Goal: Information Seeking & Learning: Learn about a topic

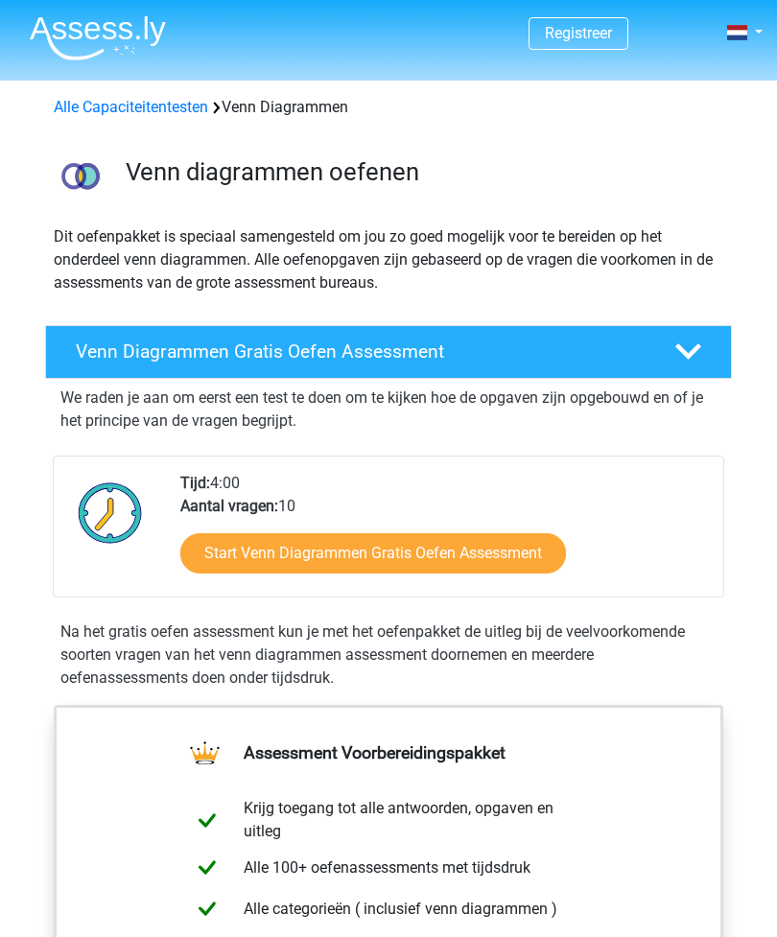
click at [688, 350] on icon at bounding box center [688, 352] width 26 height 26
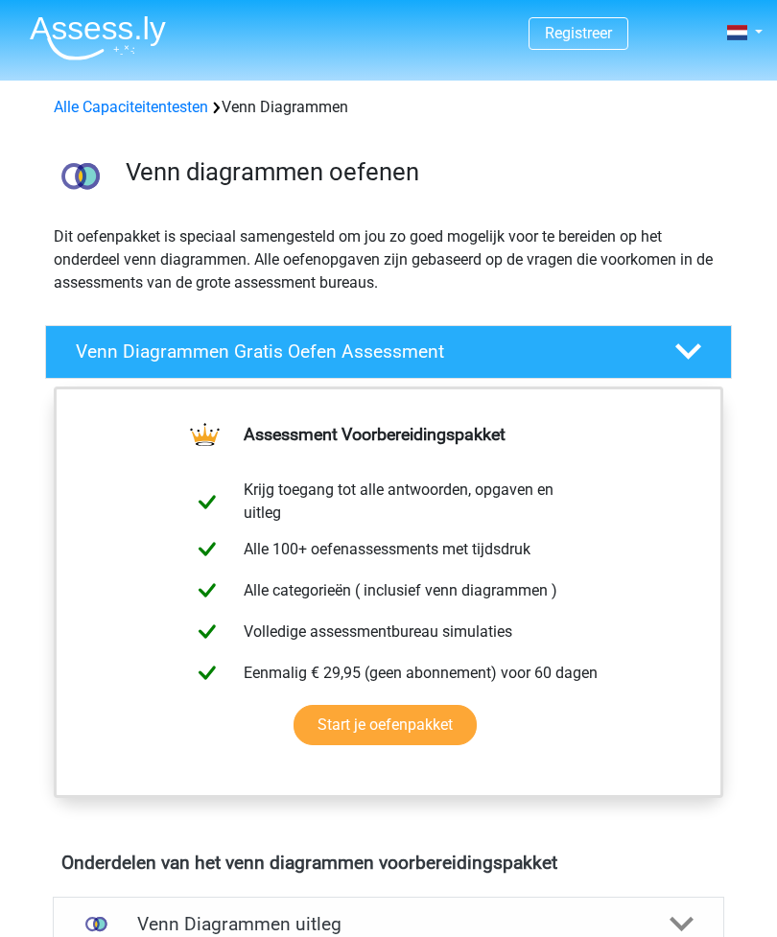
click at [676, 354] on icon at bounding box center [688, 352] width 26 height 26
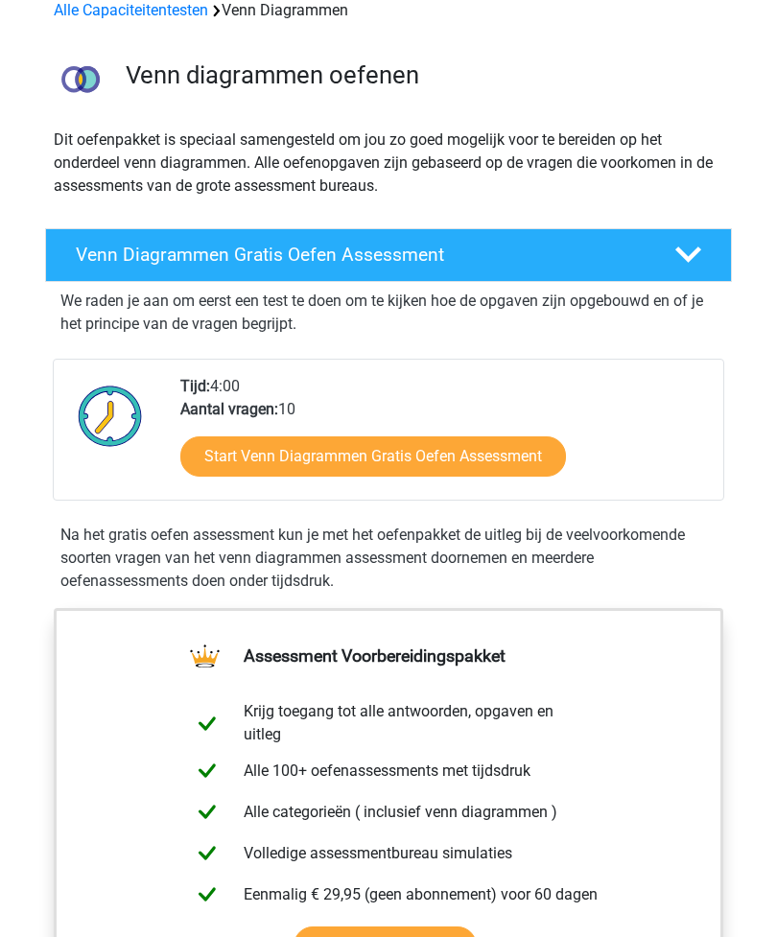
scroll to position [115, 0]
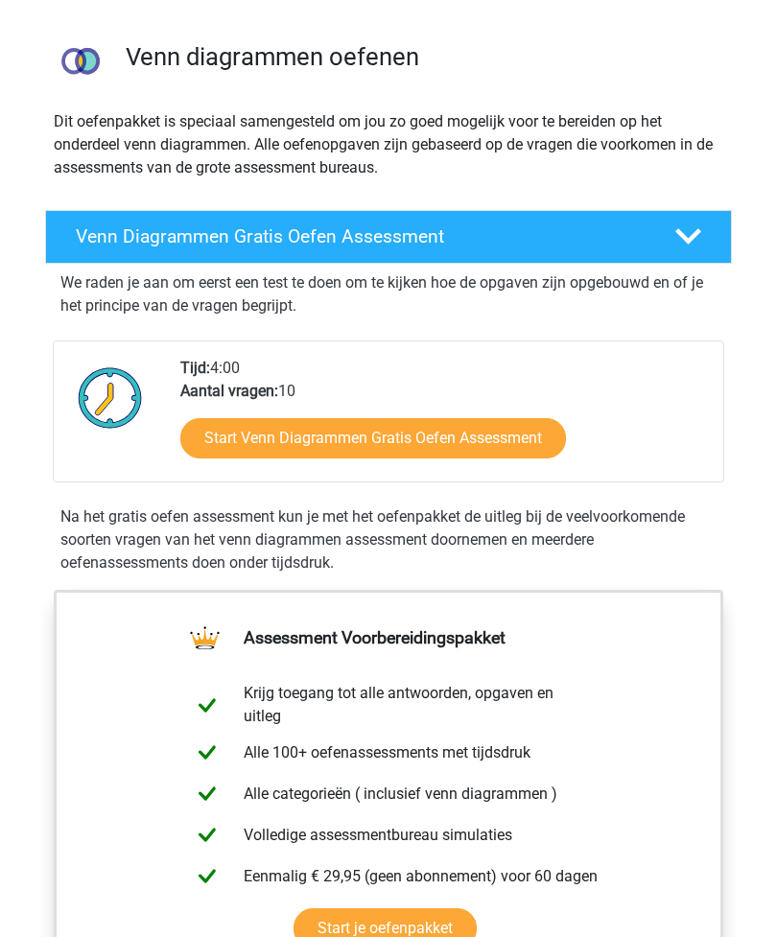
click at [211, 435] on link "Start Venn Diagrammen Gratis Oefen Assessment" at bounding box center [373, 438] width 386 height 40
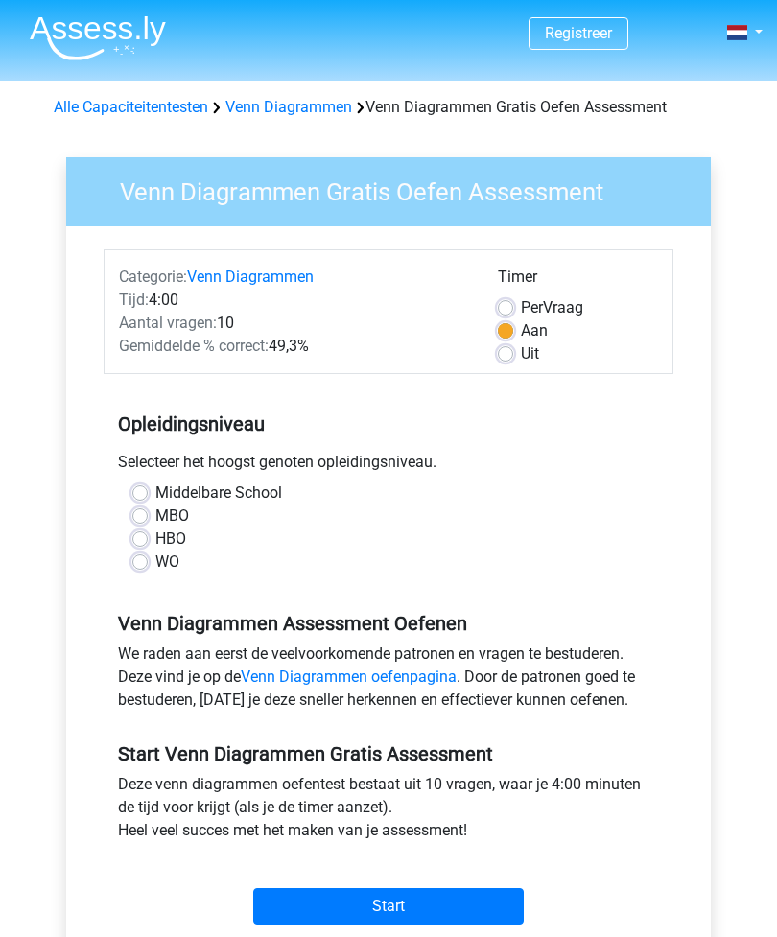
click at [155, 539] on label "HBO" at bounding box center [170, 538] width 31 height 23
click at [140, 539] on input "HBO" at bounding box center [139, 536] width 15 height 19
radio input "true"
click at [421, 903] on input "Start" at bounding box center [388, 906] width 270 height 36
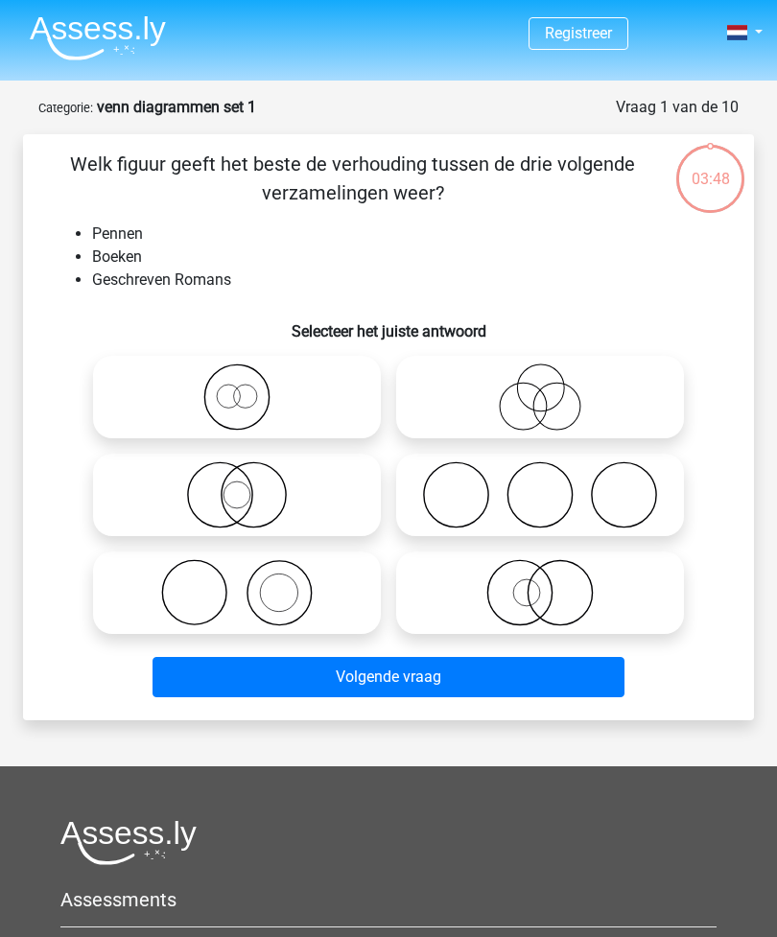
click at [179, 593] on icon at bounding box center [237, 592] width 272 height 67
click at [237, 583] on input "radio" at bounding box center [243, 577] width 12 height 12
radio input "true"
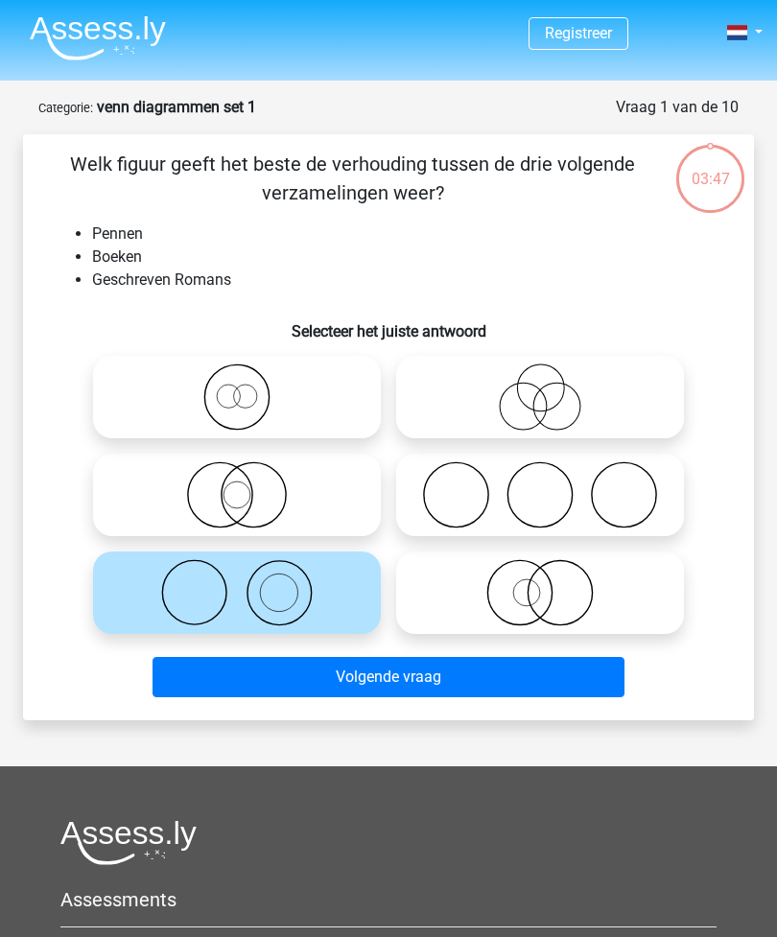
click at [540, 690] on button "Volgende vraag" at bounding box center [388, 677] width 473 height 40
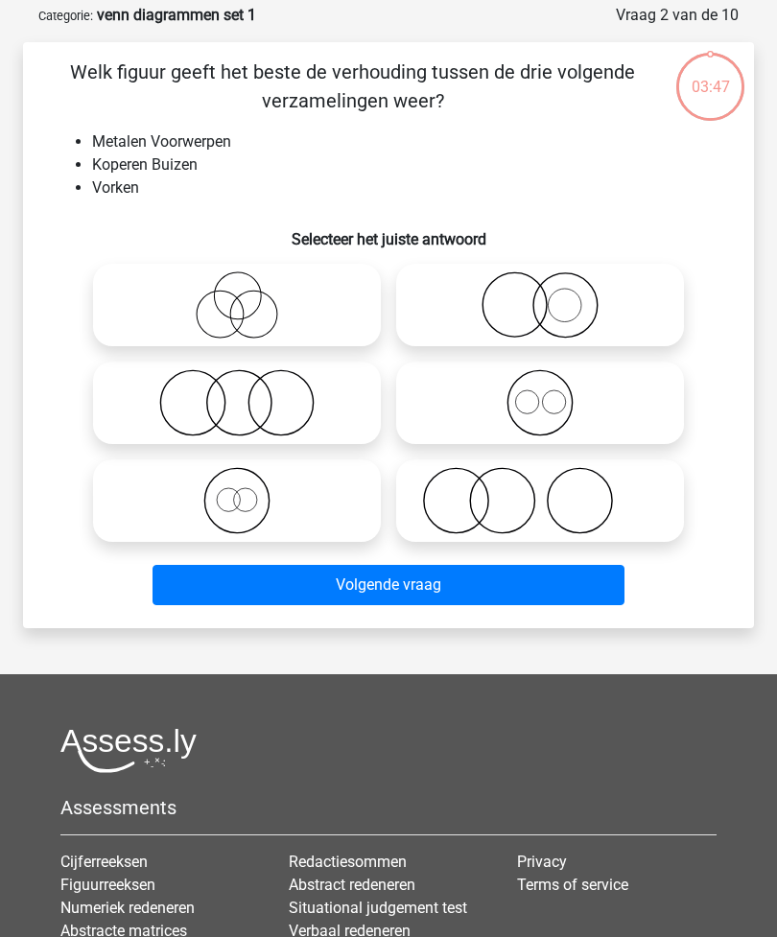
scroll to position [96, 0]
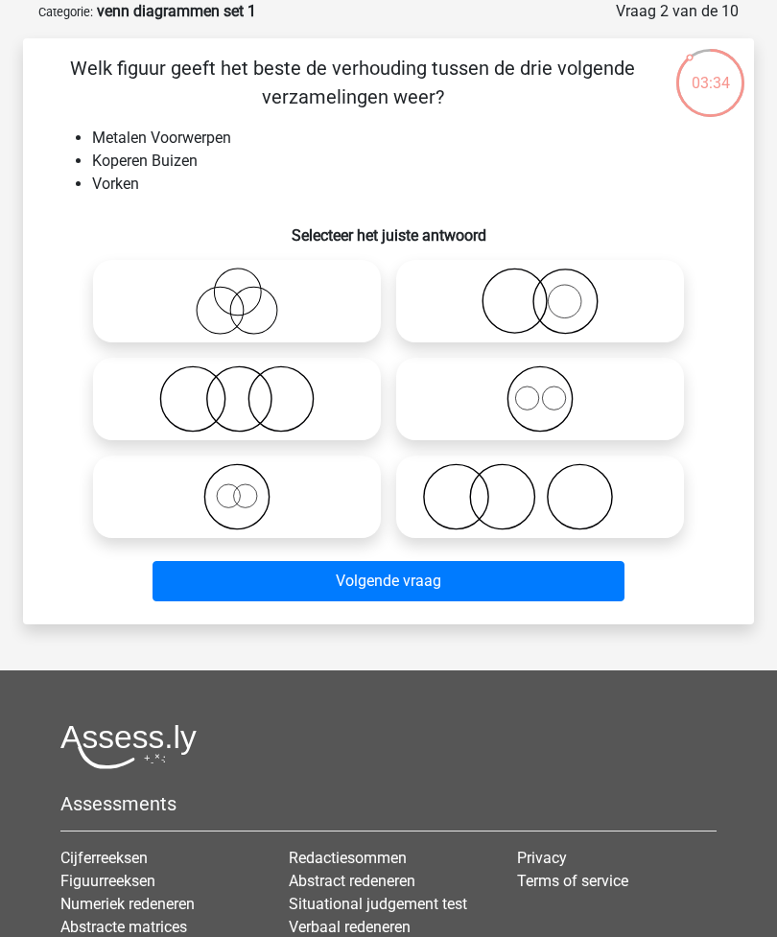
click at [557, 511] on icon at bounding box center [540, 496] width 272 height 67
click at [552, 487] on input "radio" at bounding box center [546, 481] width 12 height 12
radio input "true"
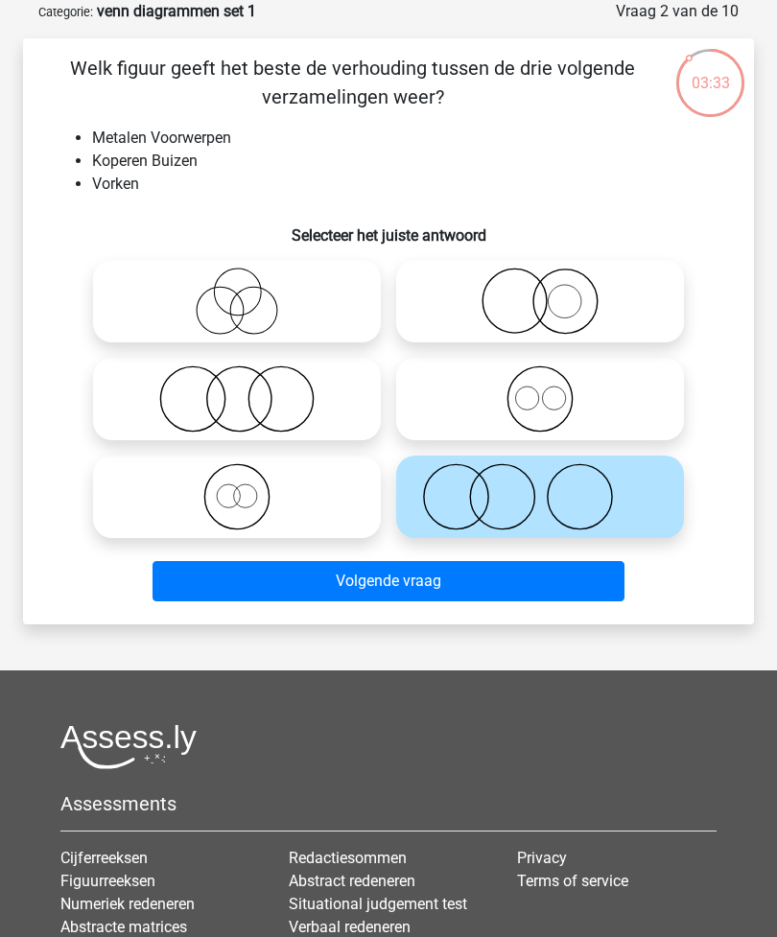
click at [511, 598] on button "Volgende vraag" at bounding box center [388, 581] width 473 height 40
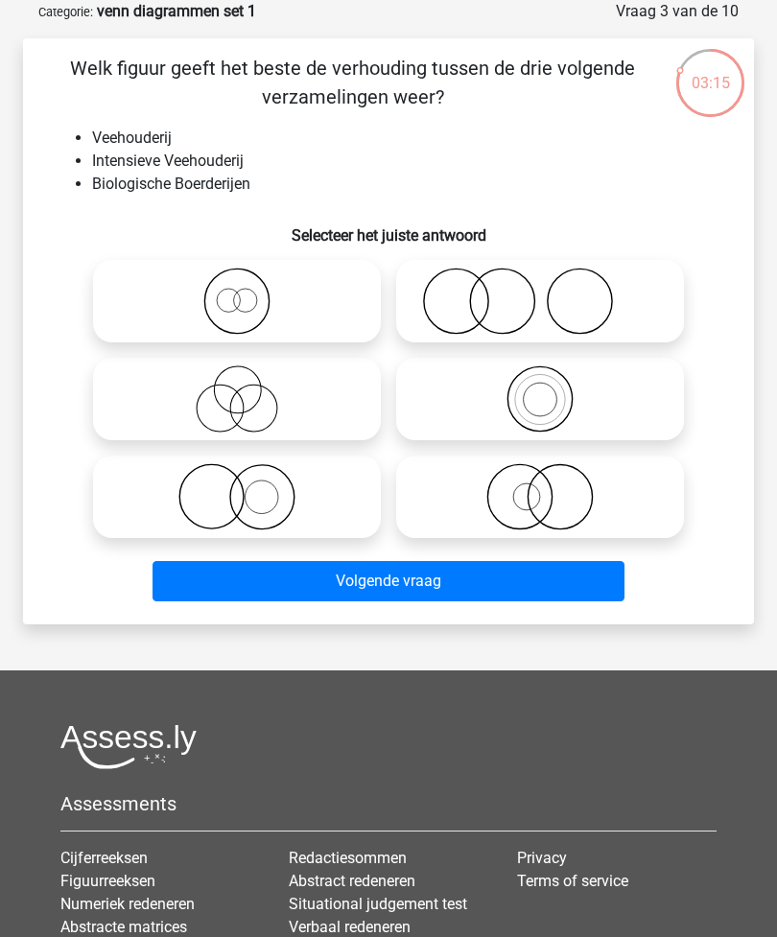
click at [598, 307] on icon at bounding box center [540, 301] width 272 height 67
click at [552, 292] on input "radio" at bounding box center [546, 285] width 12 height 12
radio input "true"
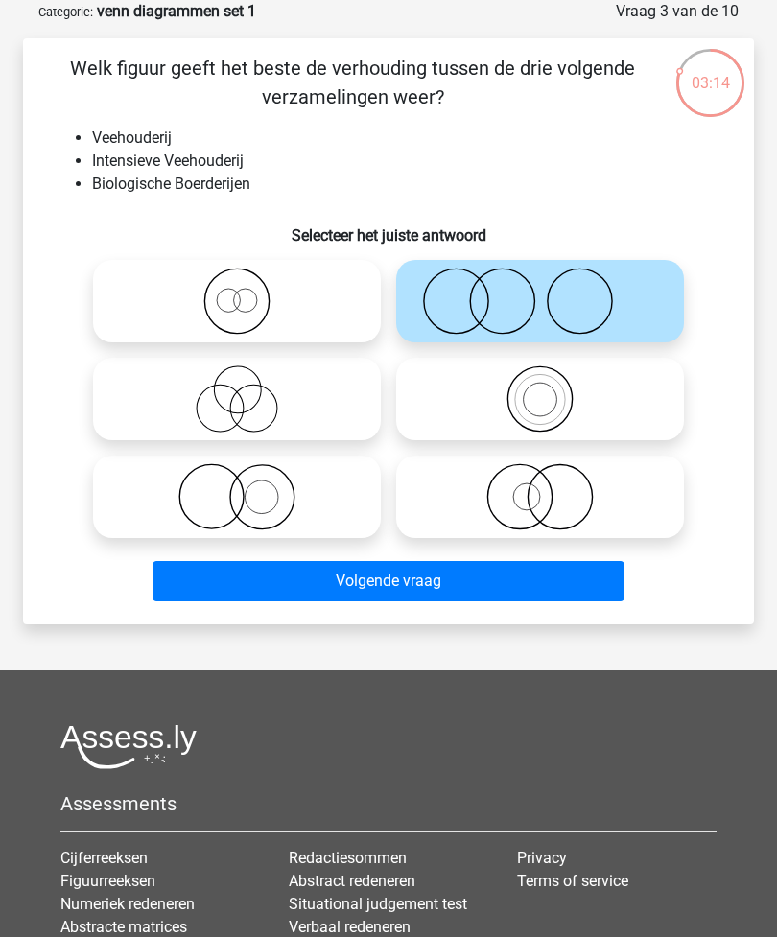
click at [511, 601] on button "Volgende vraag" at bounding box center [388, 581] width 473 height 40
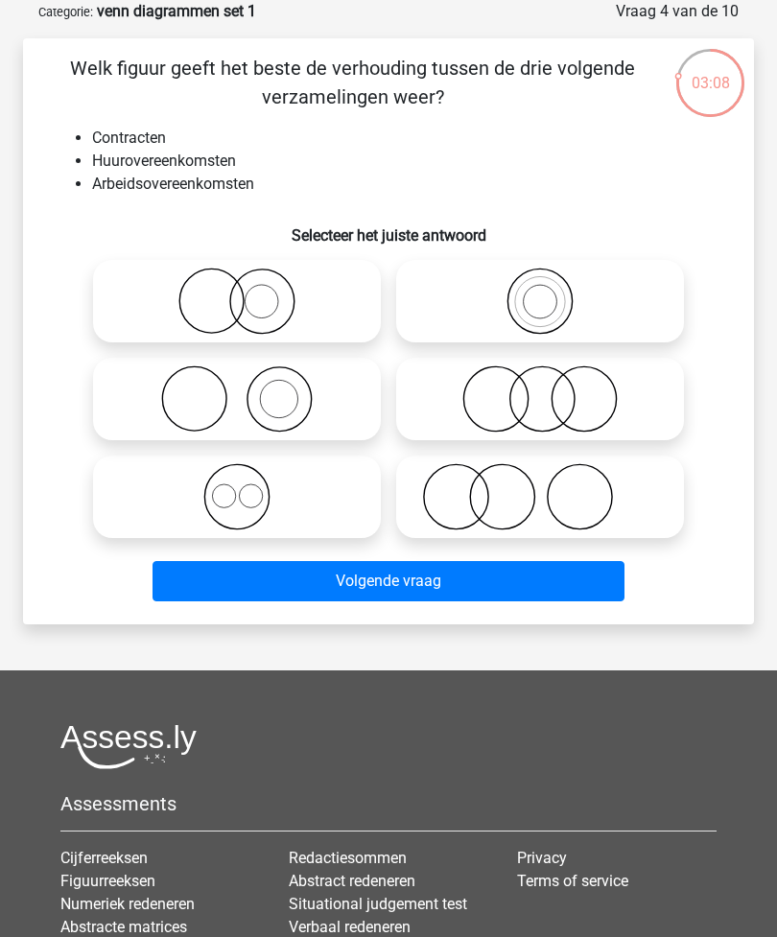
click at [330, 493] on icon at bounding box center [237, 496] width 272 height 67
click at [249, 487] on input "radio" at bounding box center [243, 481] width 12 height 12
radio input "true"
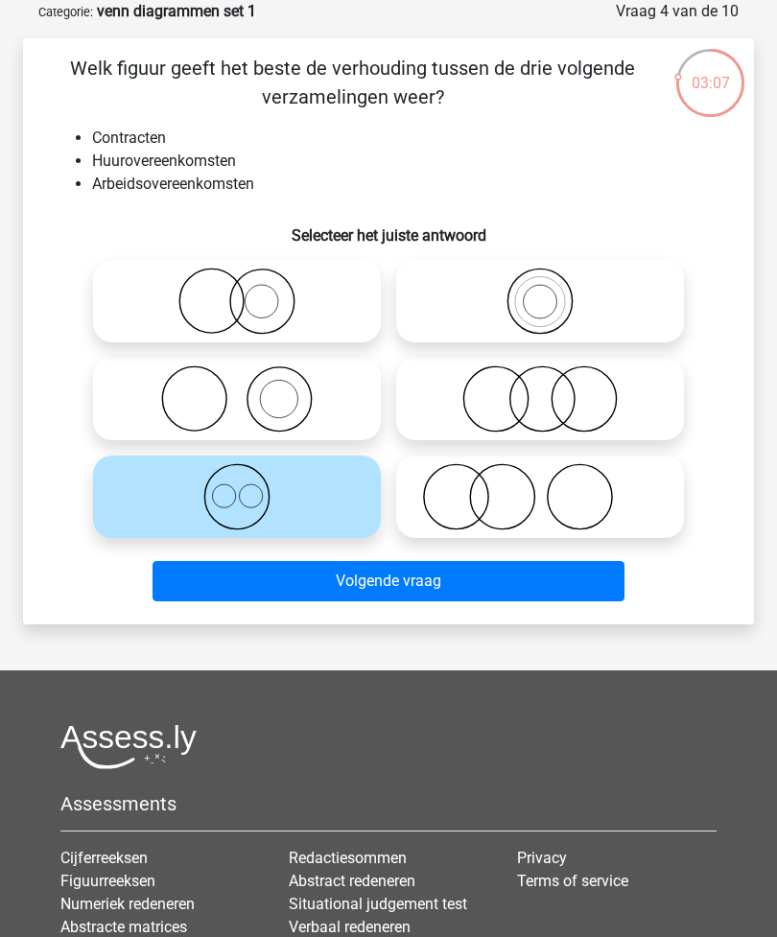
click at [423, 575] on button "Volgende vraag" at bounding box center [388, 581] width 473 height 40
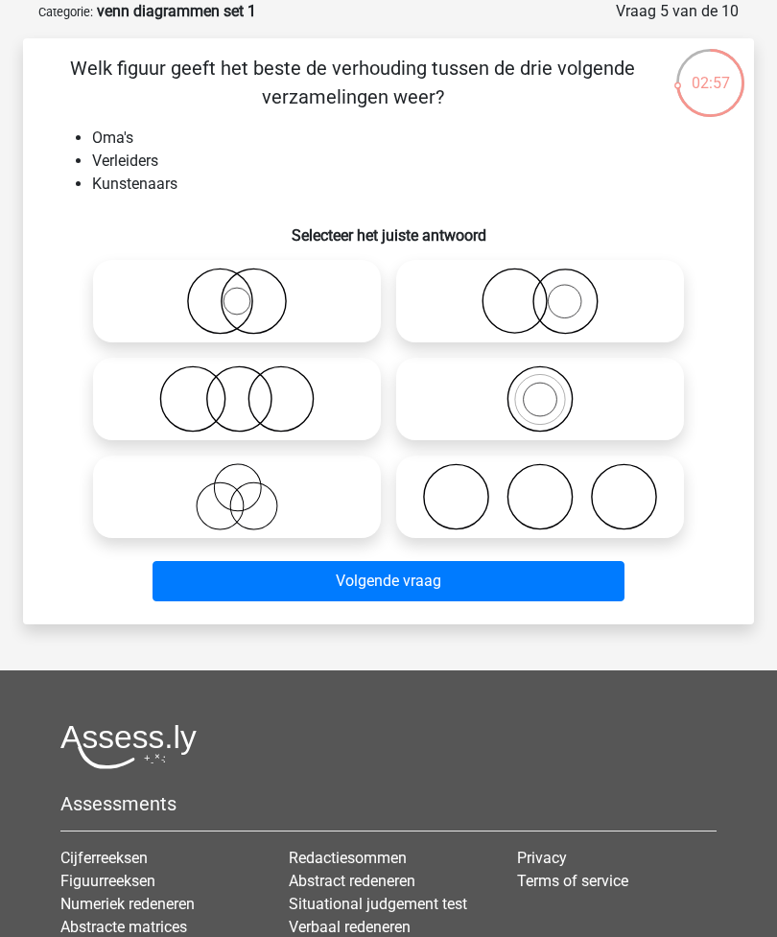
click at [320, 491] on icon at bounding box center [237, 496] width 272 height 67
click at [249, 487] on input "radio" at bounding box center [243, 481] width 12 height 12
radio input "true"
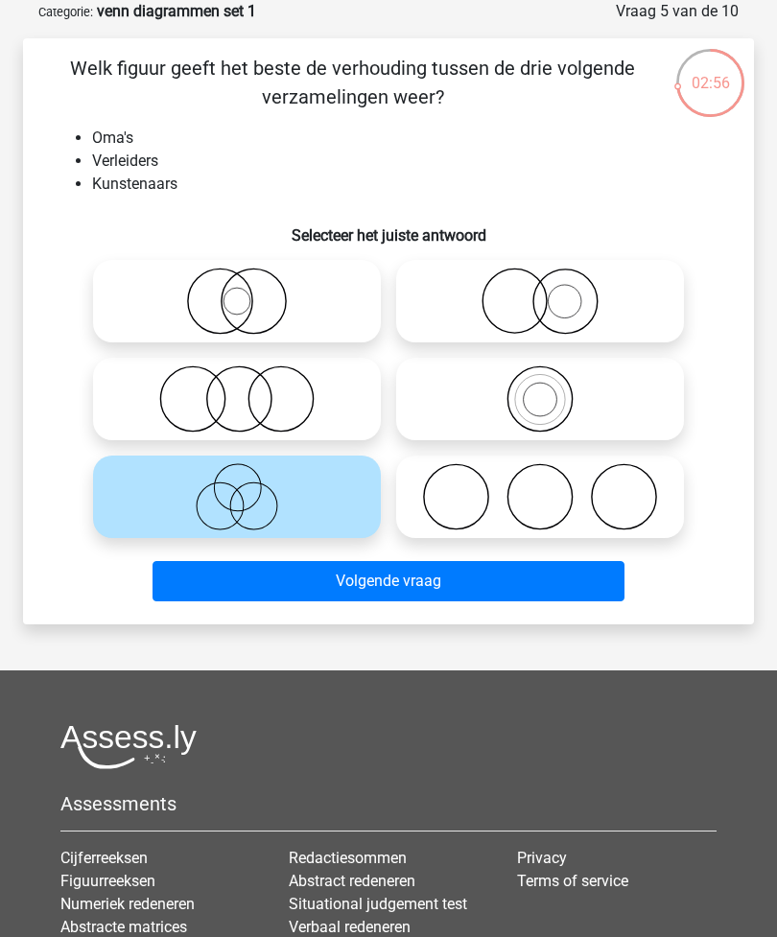
click at [406, 582] on button "Volgende vraag" at bounding box center [388, 581] width 473 height 40
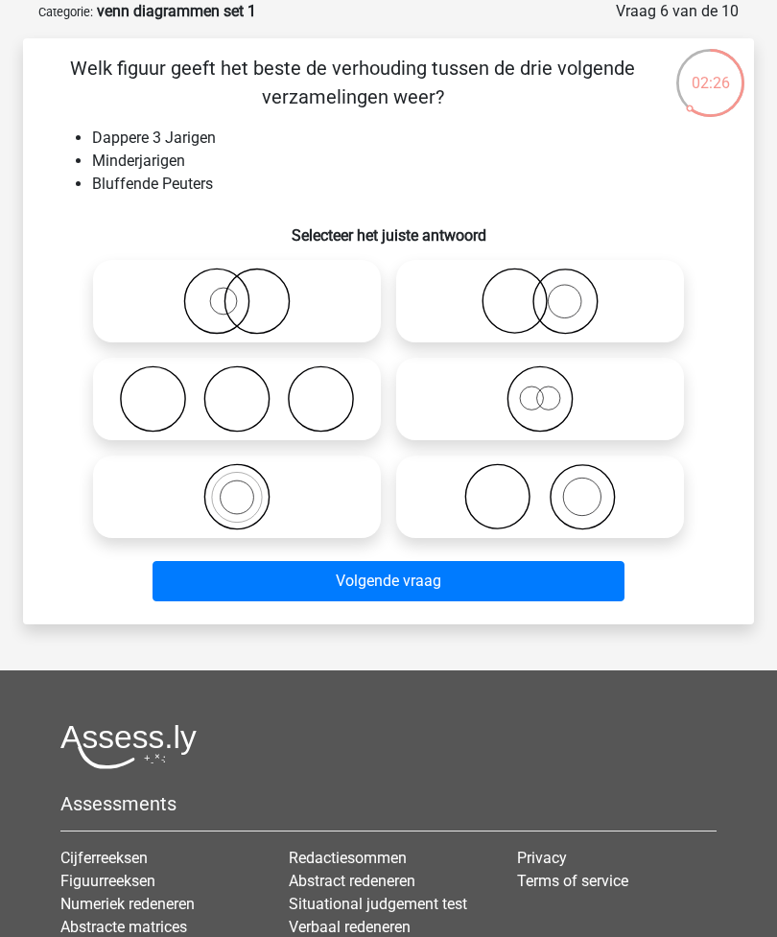
click at [535, 488] on icon at bounding box center [540, 496] width 272 height 67
click at [540, 487] on input "radio" at bounding box center [546, 481] width 12 height 12
radio input "true"
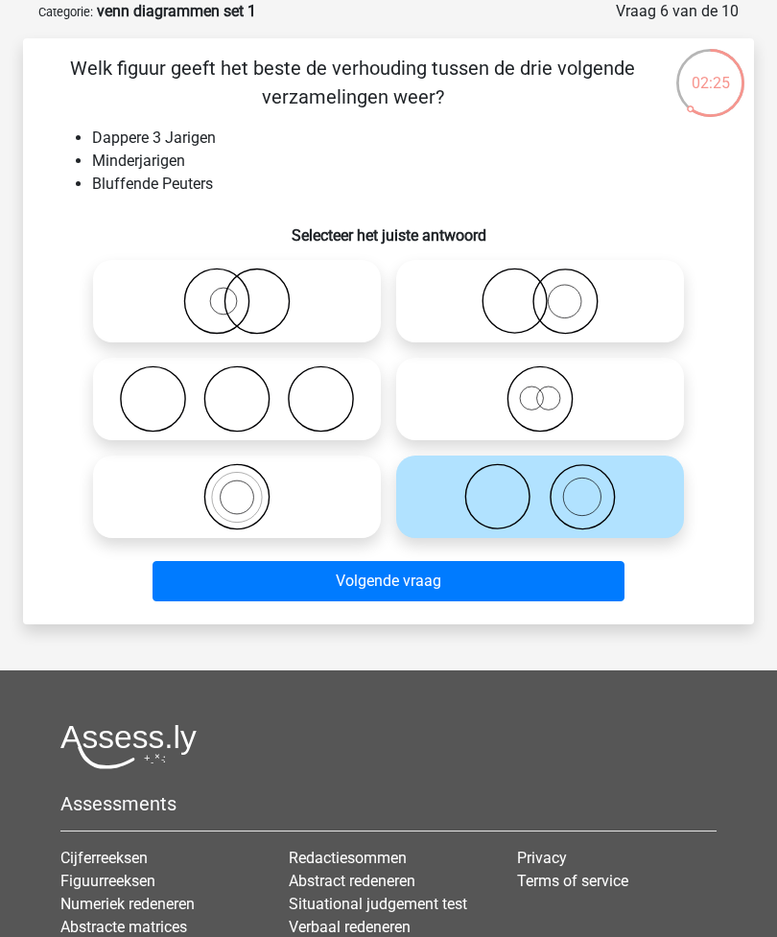
click at [448, 597] on button "Volgende vraag" at bounding box center [388, 581] width 473 height 40
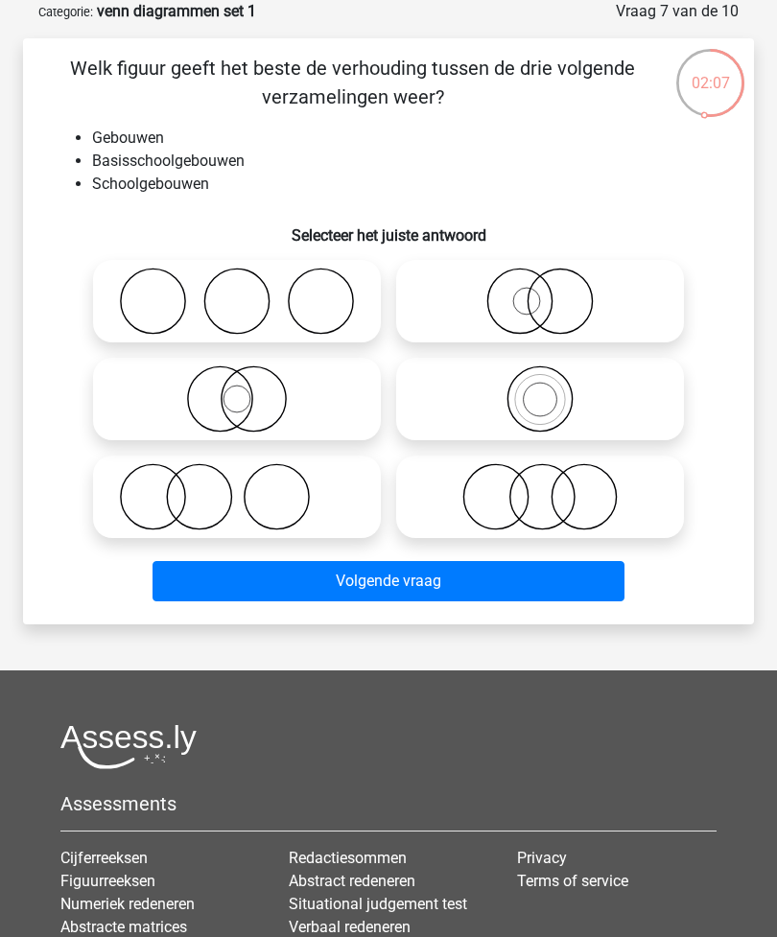
click at [602, 315] on icon at bounding box center [540, 301] width 272 height 67
click at [552, 292] on input "radio" at bounding box center [546, 285] width 12 height 12
radio input "true"
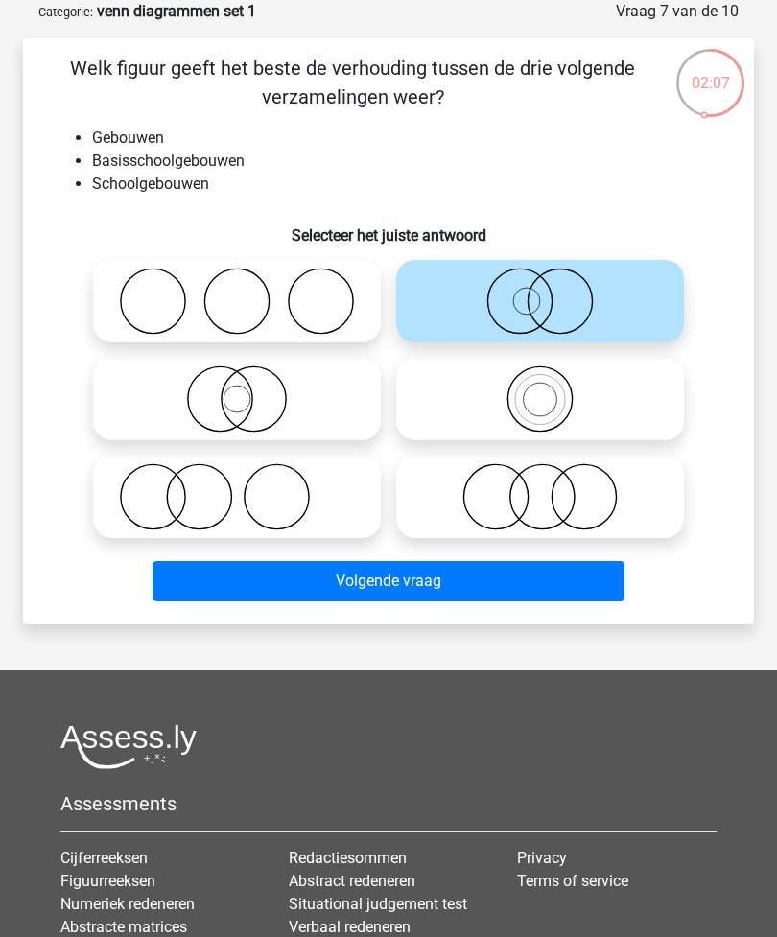
click at [413, 591] on button "Volgende vraag" at bounding box center [388, 581] width 473 height 40
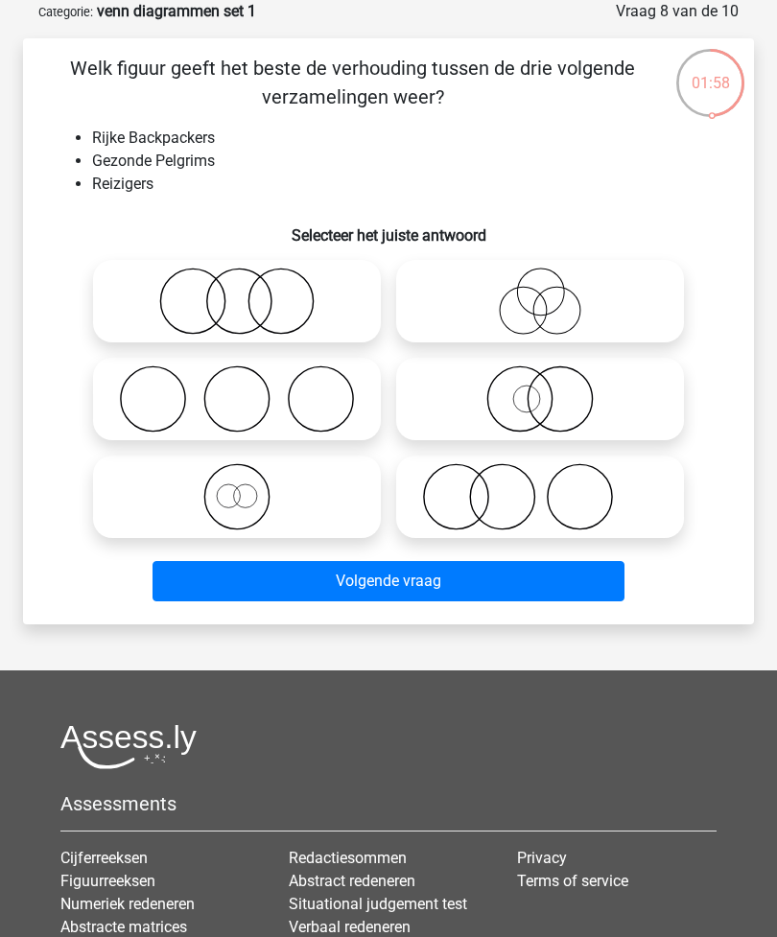
click at [320, 316] on icon at bounding box center [237, 301] width 272 height 67
click at [249, 292] on input "radio" at bounding box center [243, 285] width 12 height 12
radio input "true"
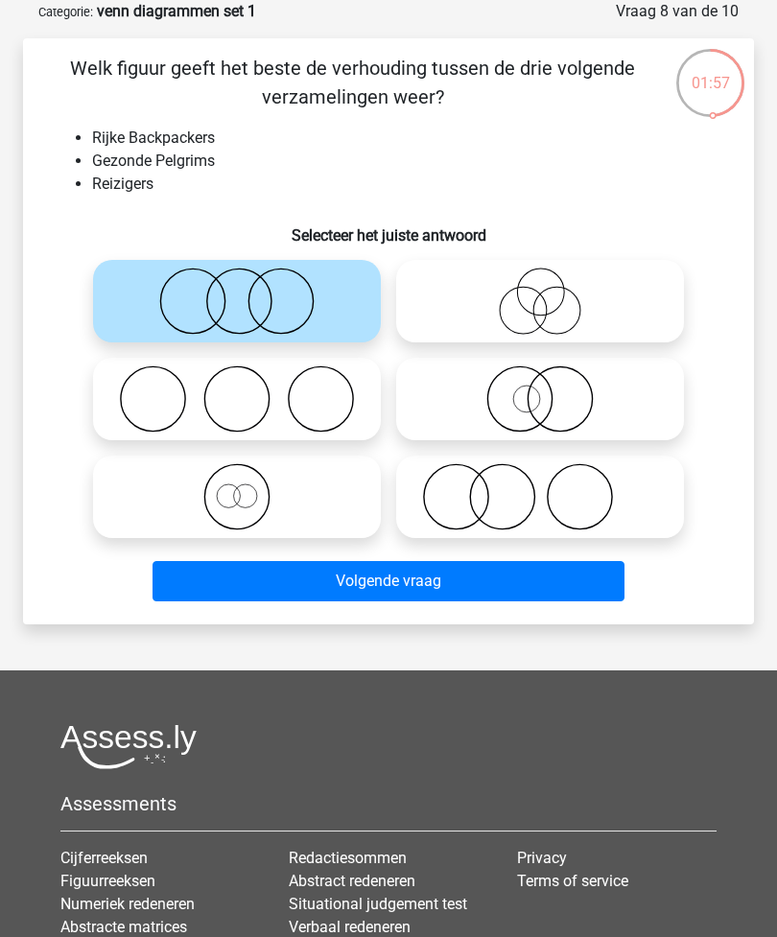
click at [416, 596] on button "Volgende vraag" at bounding box center [388, 581] width 473 height 40
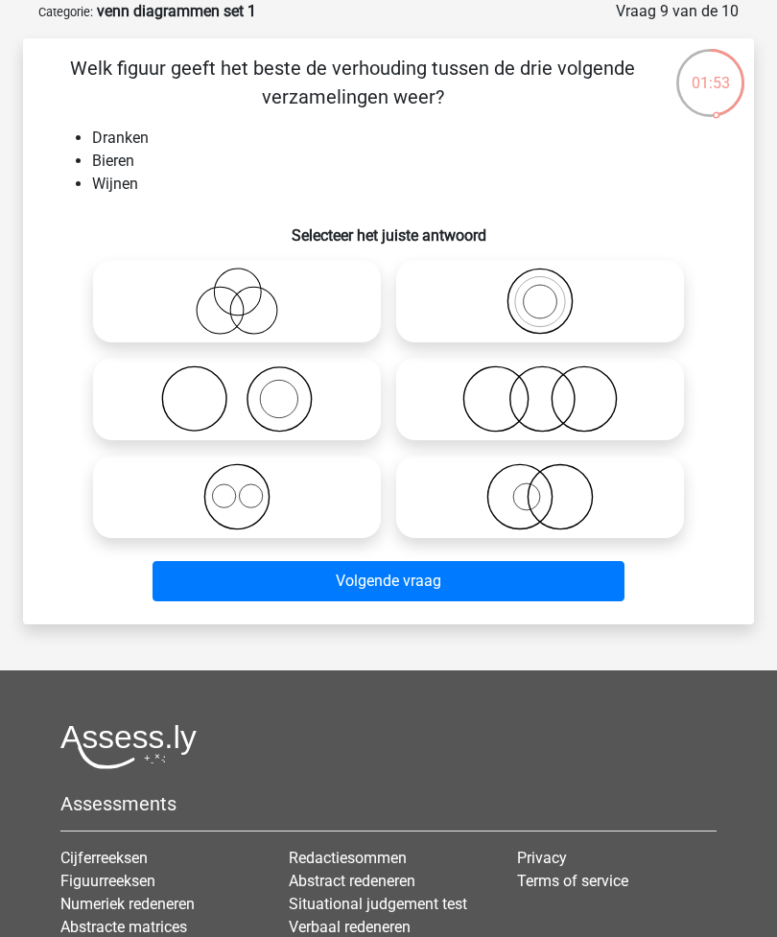
click at [309, 503] on icon at bounding box center [237, 496] width 272 height 67
click at [249, 487] on input "radio" at bounding box center [243, 481] width 12 height 12
radio input "true"
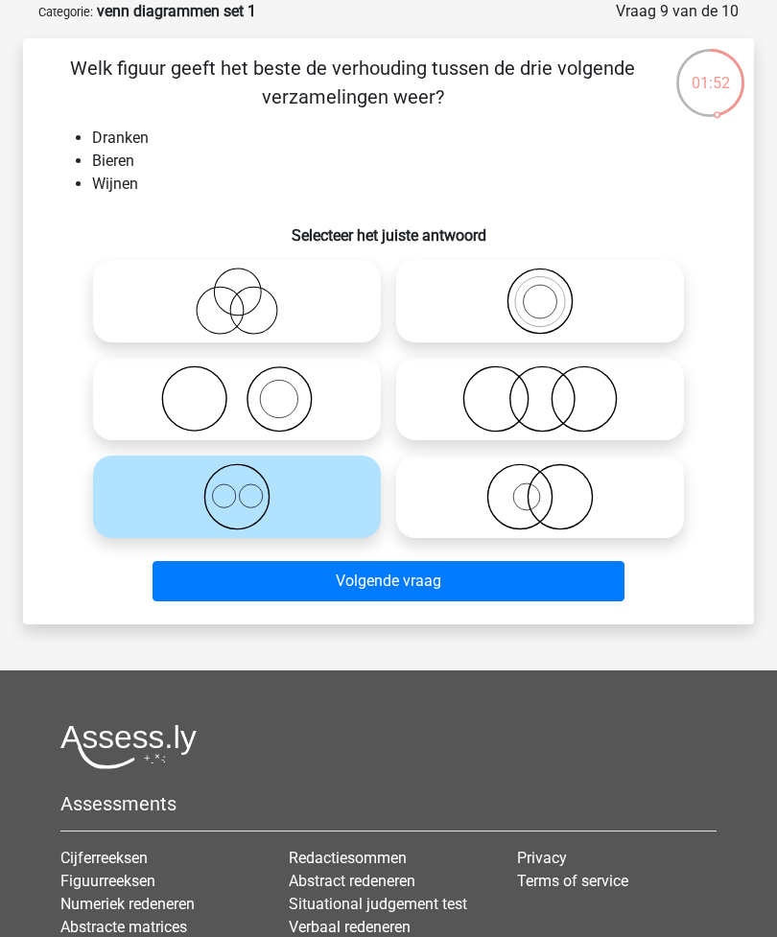
click at [318, 576] on button "Volgende vraag" at bounding box center [388, 581] width 473 height 40
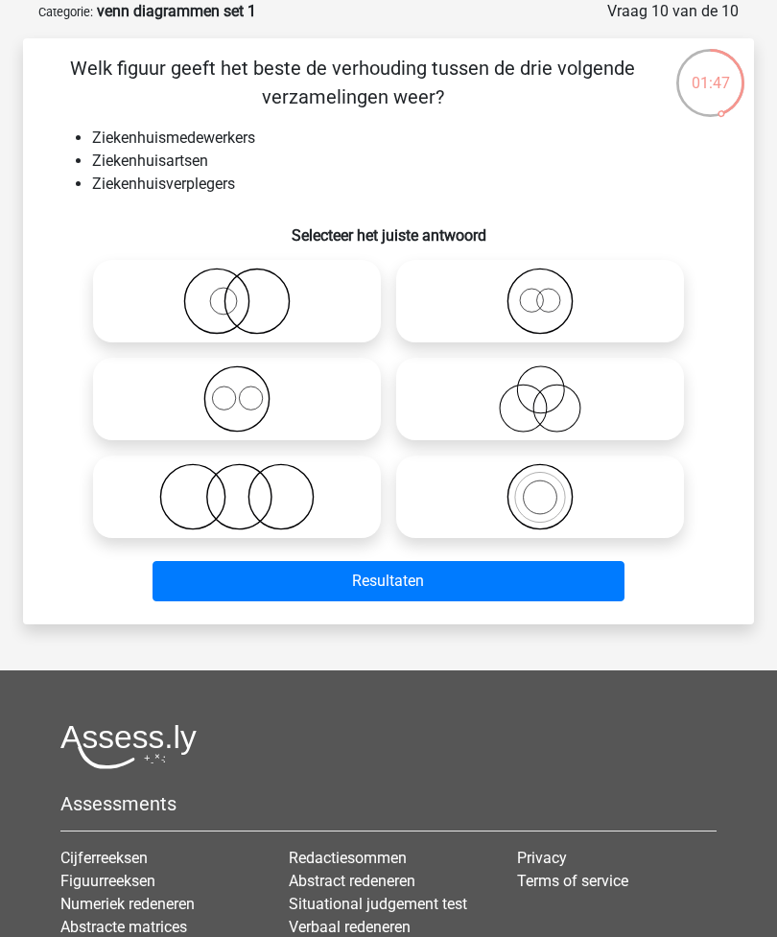
click at [308, 376] on icon at bounding box center [237, 398] width 272 height 67
click at [249, 377] on input "radio" at bounding box center [243, 383] width 12 height 12
radio input "true"
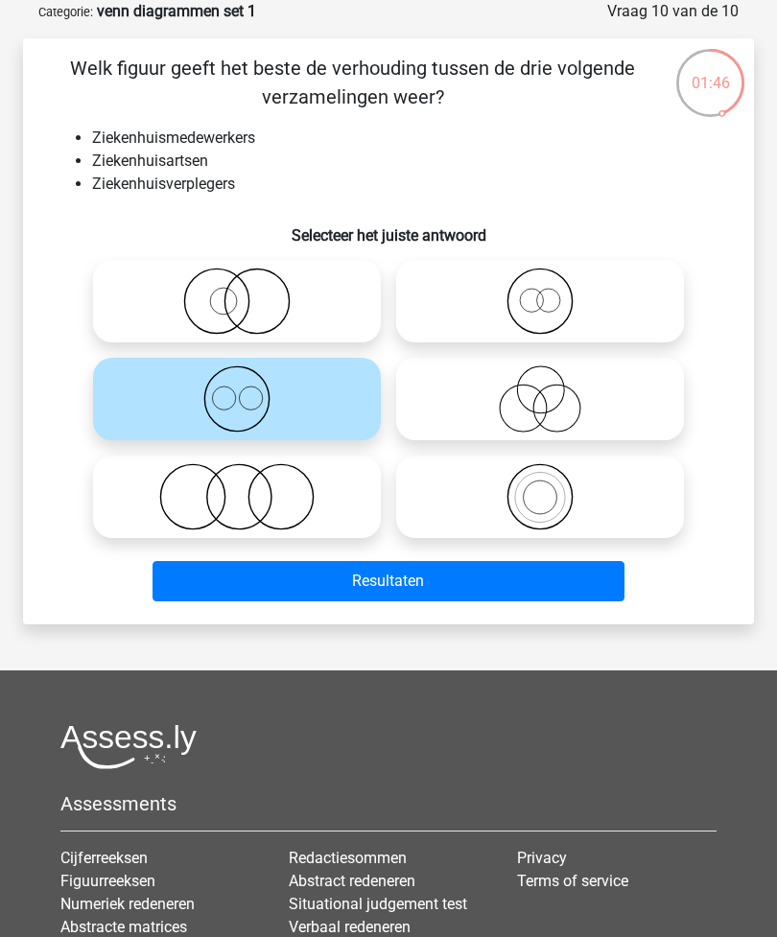
click at [305, 598] on button "Resultaten" at bounding box center [388, 581] width 473 height 40
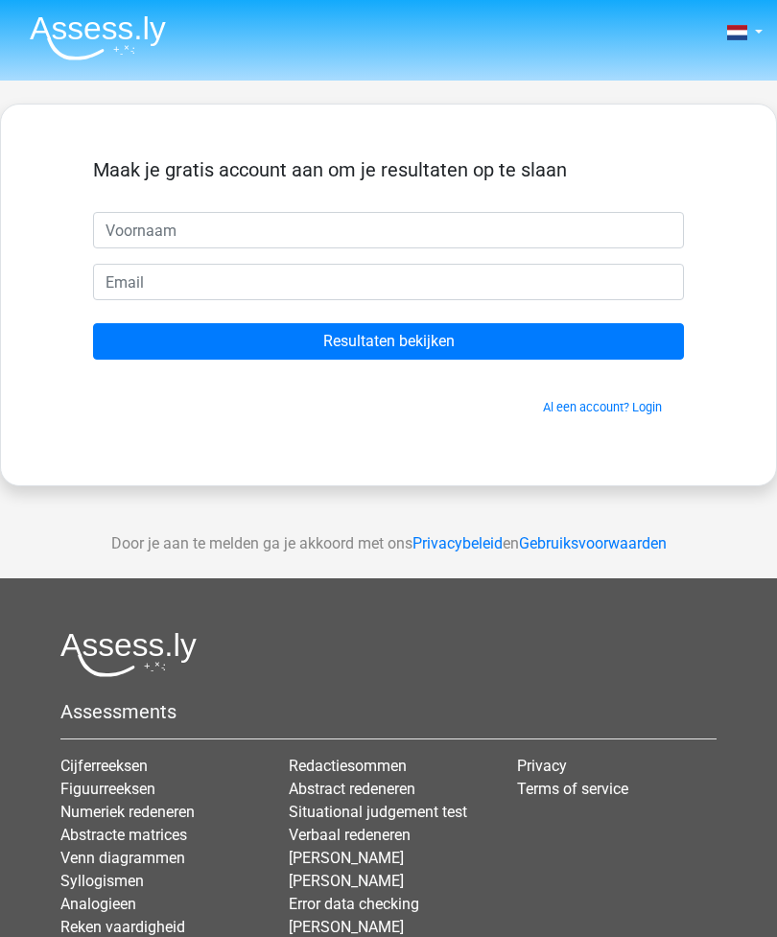
click at [426, 237] on input "text" at bounding box center [388, 230] width 591 height 36
type input "lotte"
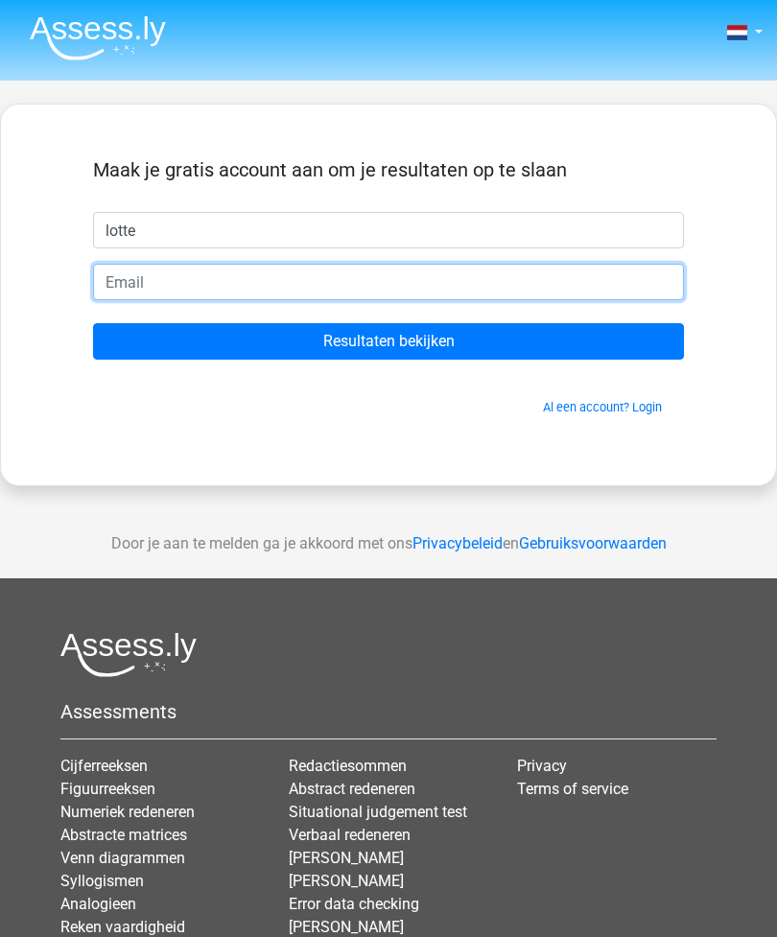
click at [614, 282] on input "email" at bounding box center [388, 282] width 591 height 36
type input "lotte.sant9@gmail.com"
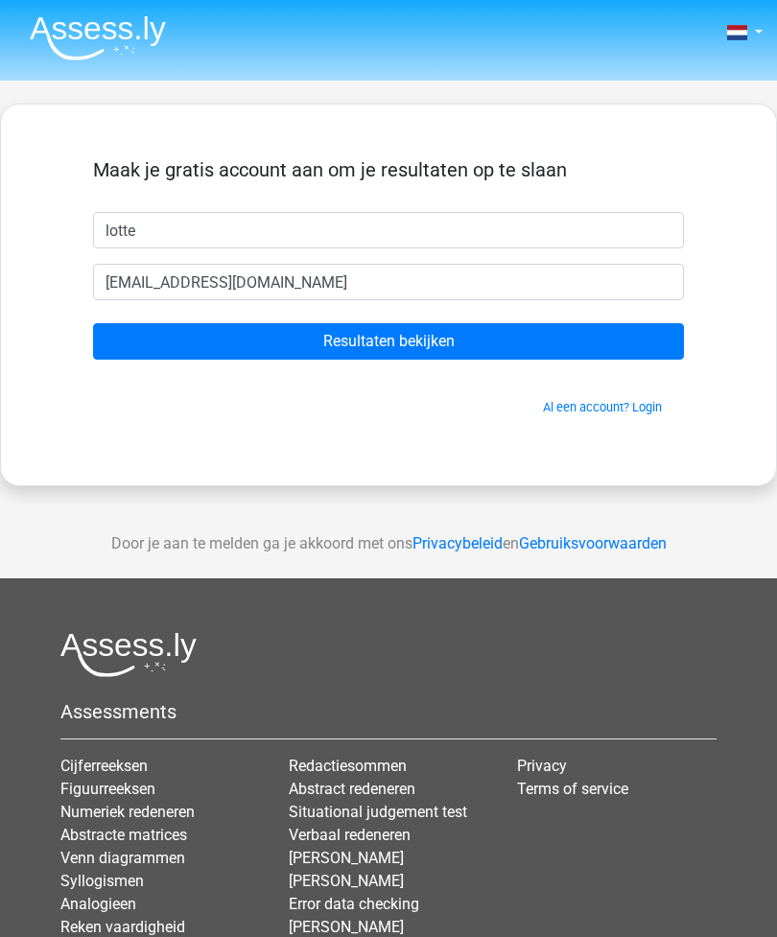
click at [175, 332] on input "Resultaten bekijken" at bounding box center [388, 341] width 591 height 36
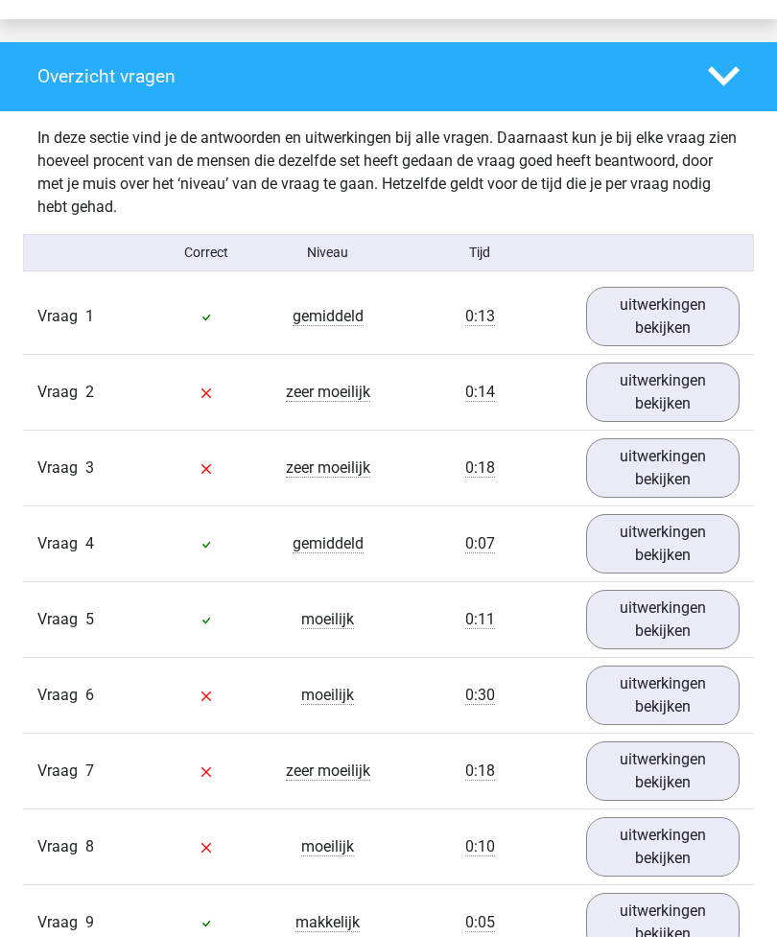
scroll to position [1419, 0]
click at [683, 386] on link "uitwerkingen bekijken" at bounding box center [663, 392] width 154 height 59
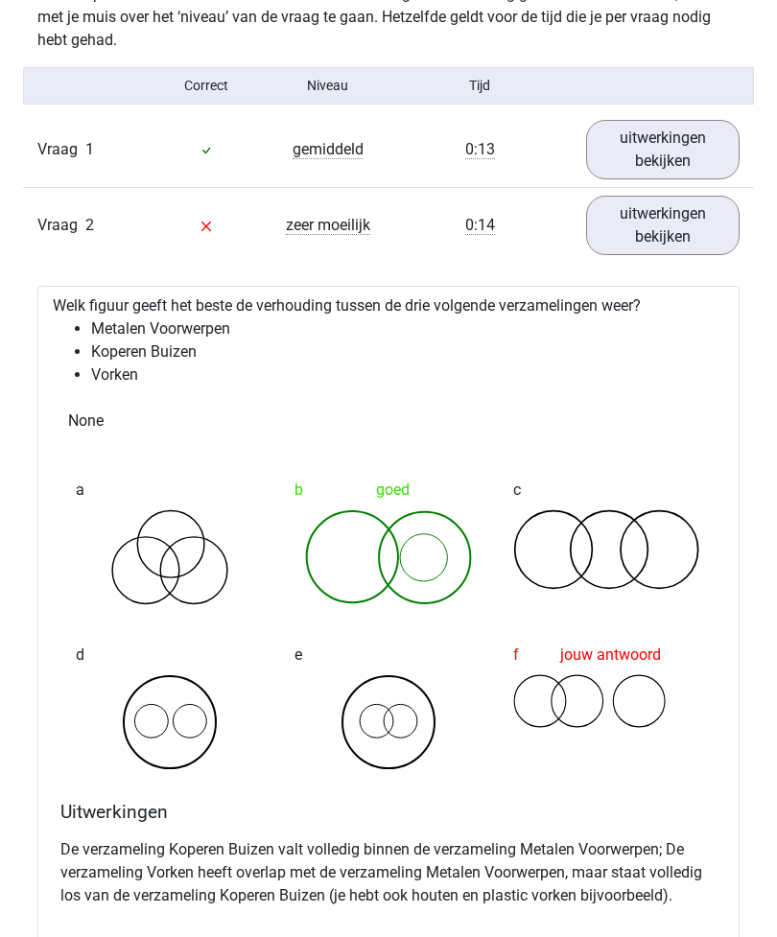
scroll to position [1586, 0]
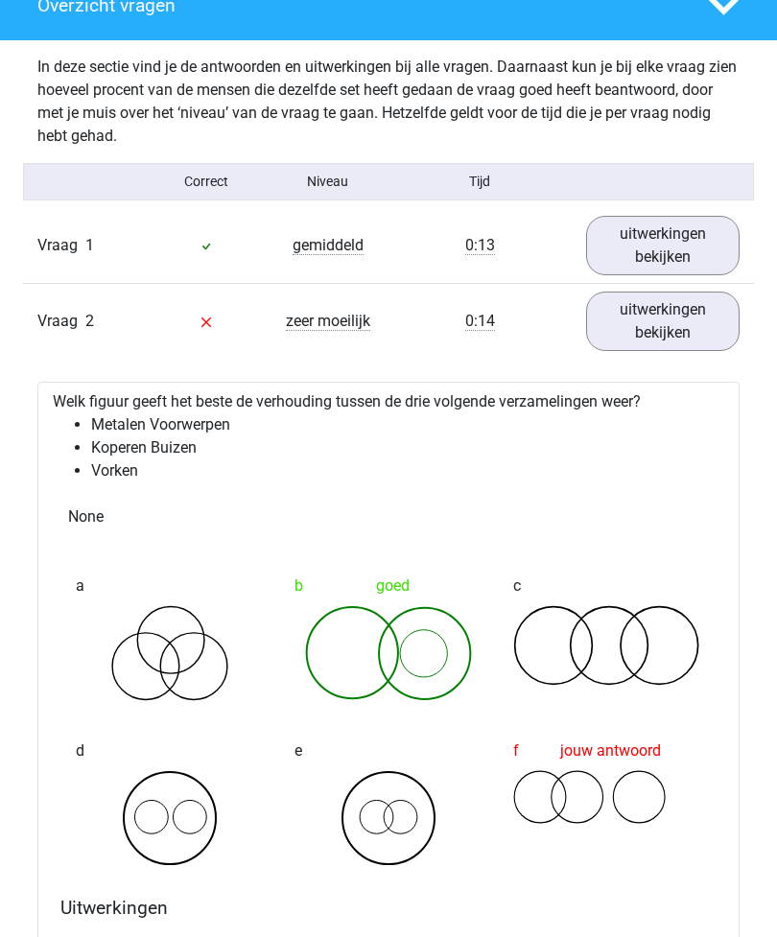
click at [677, 245] on link "uitwerkingen bekijken" at bounding box center [663, 245] width 154 height 59
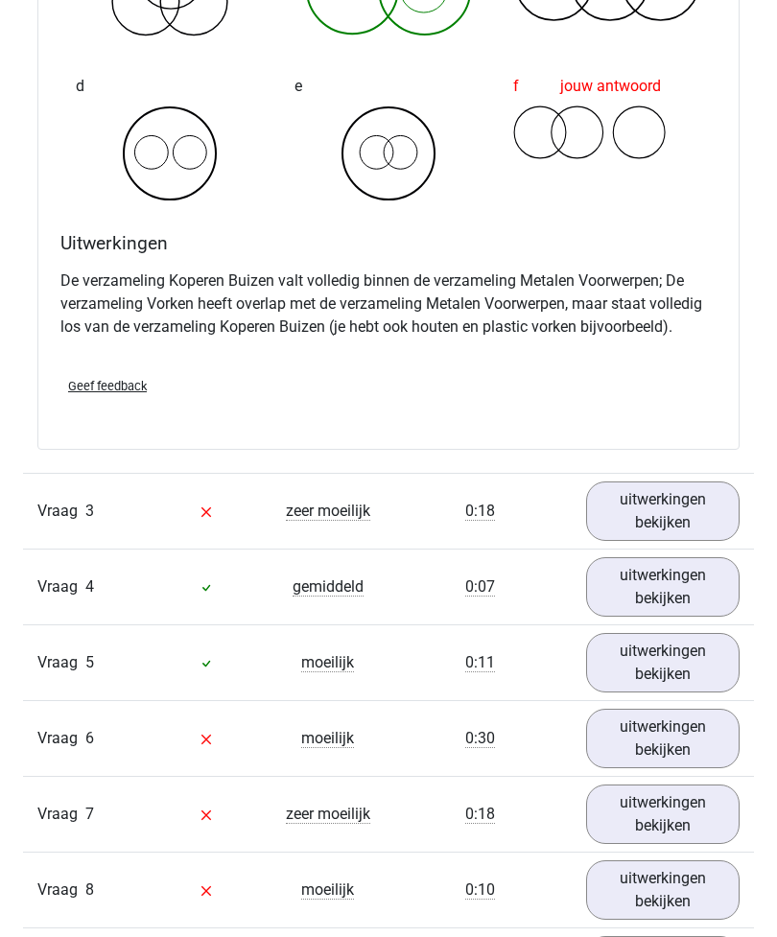
click at [698, 503] on link "uitwerkingen bekijken" at bounding box center [663, 511] width 154 height 59
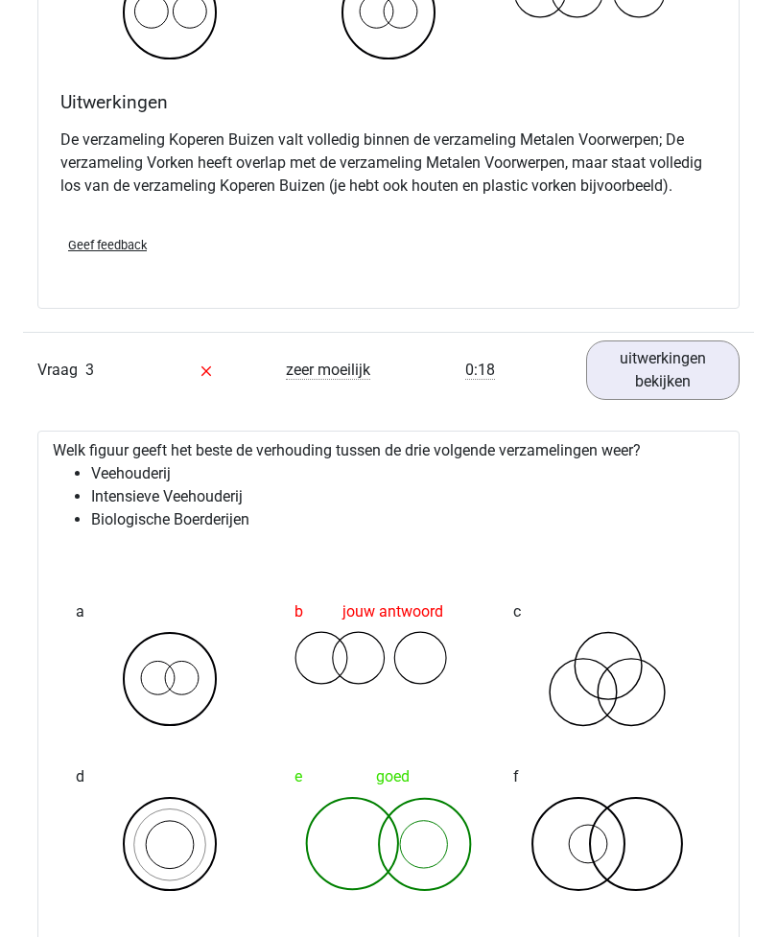
scroll to position [3034, 0]
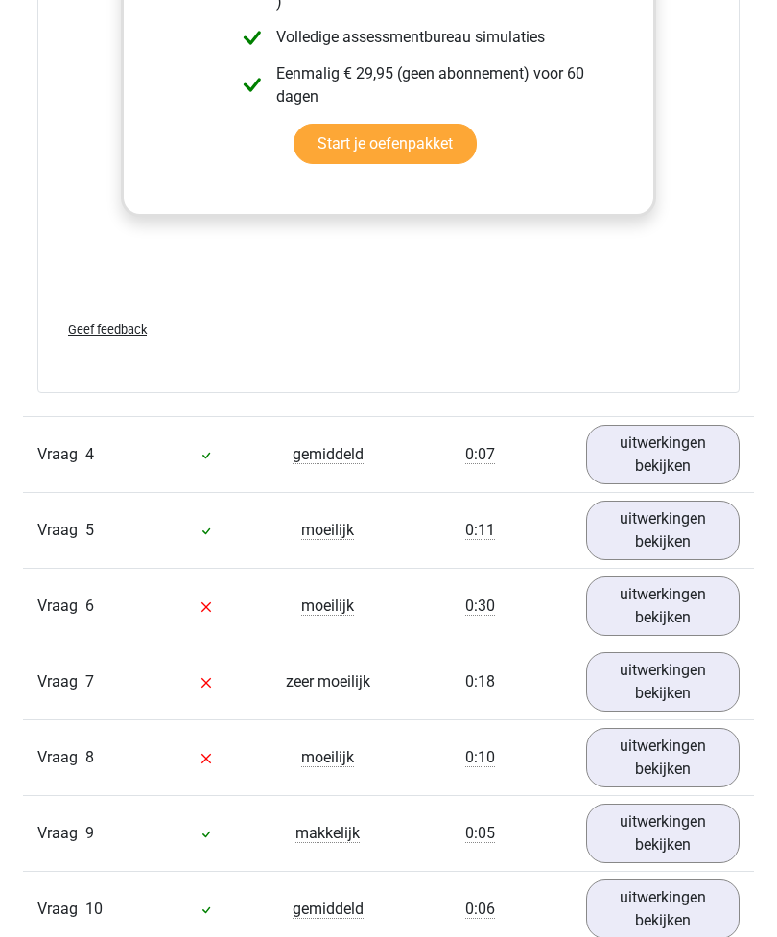
click at [696, 606] on link "uitwerkingen bekijken" at bounding box center [663, 606] width 154 height 59
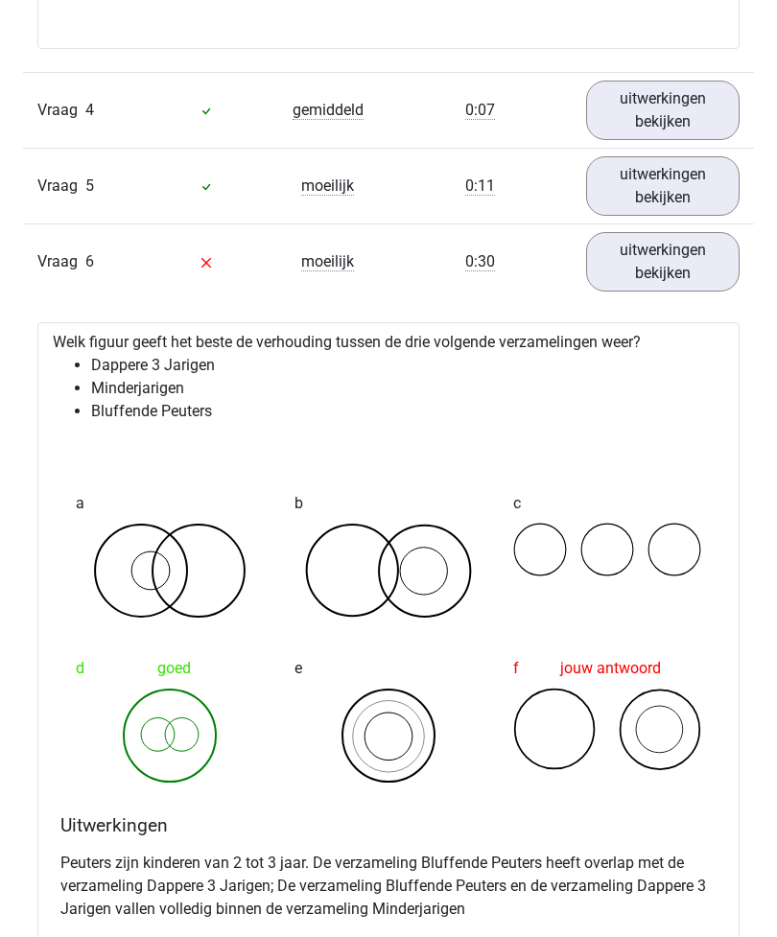
scroll to position [4643, 0]
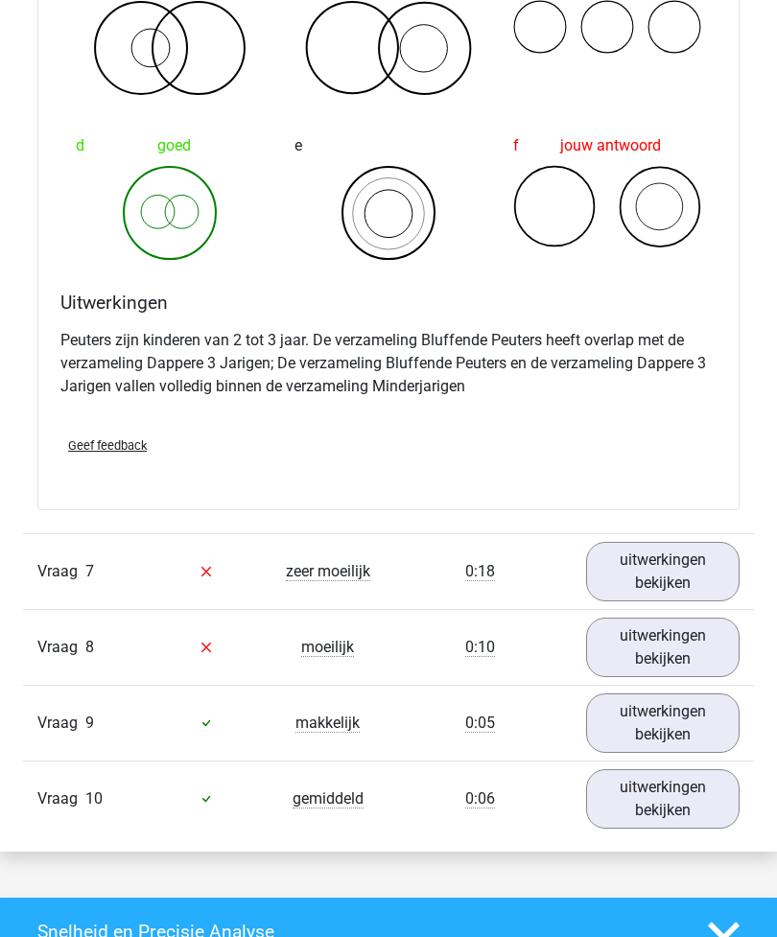
click at [680, 576] on link "uitwerkingen bekijken" at bounding box center [663, 571] width 154 height 59
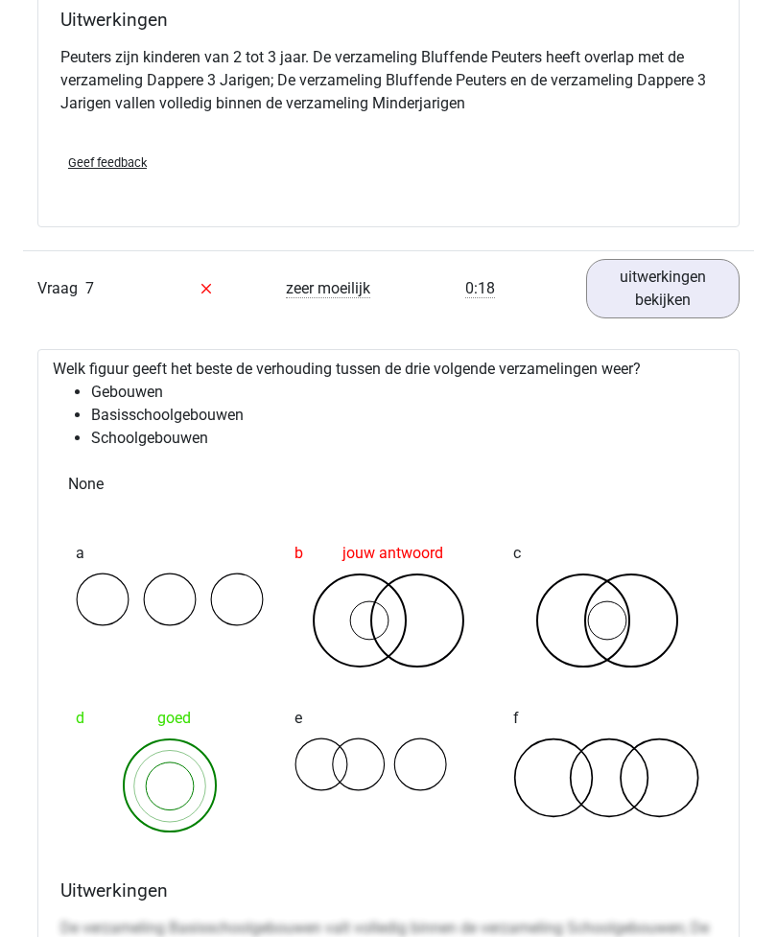
scroll to position [5425, 0]
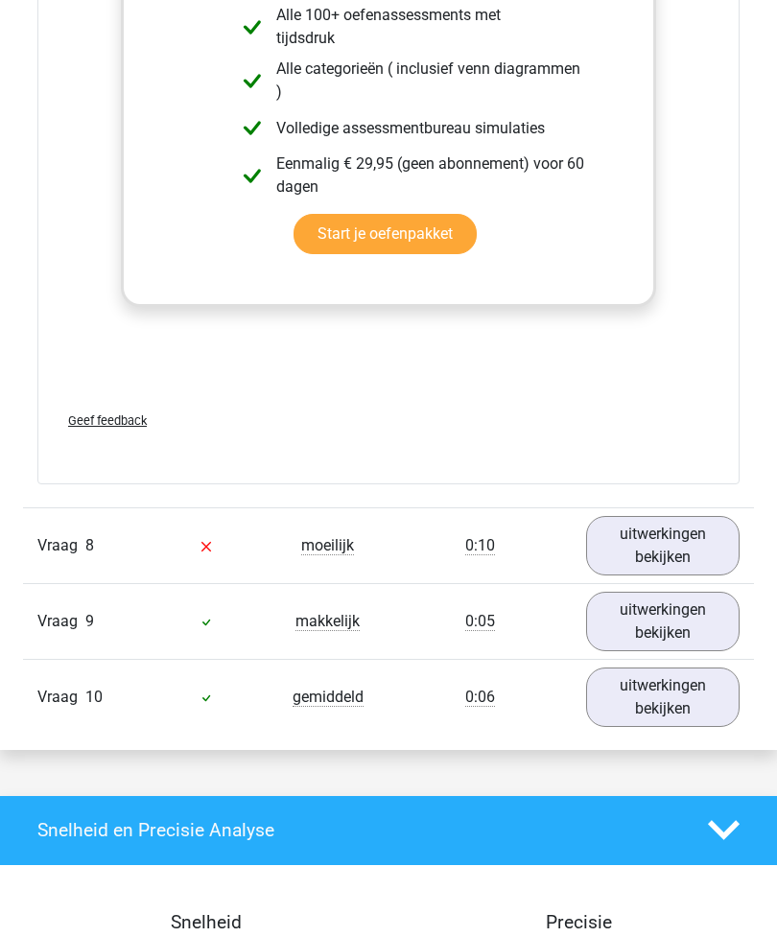
click at [678, 533] on link "uitwerkingen bekijken" at bounding box center [663, 546] width 154 height 59
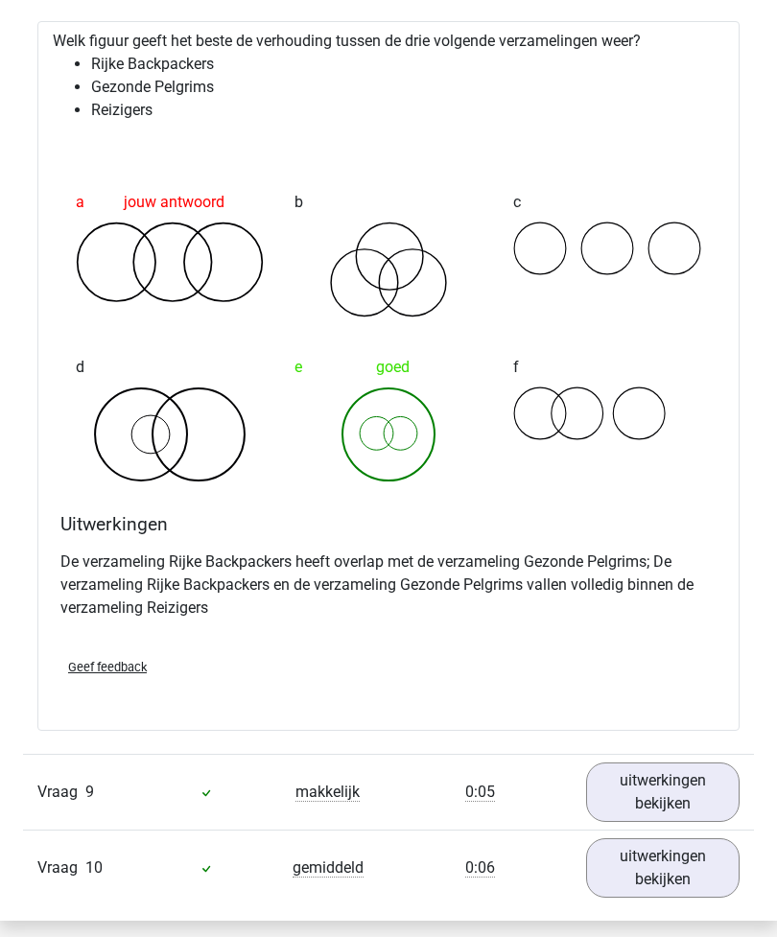
scroll to position [7111, 0]
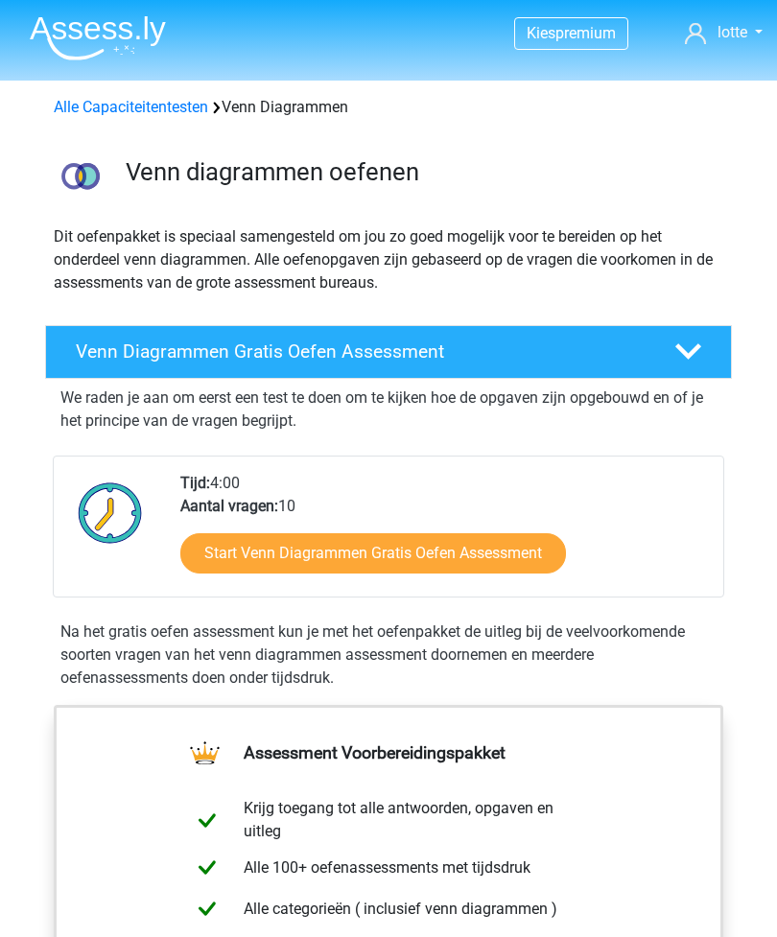
scroll to position [176, 0]
